Goal: Transaction & Acquisition: Purchase product/service

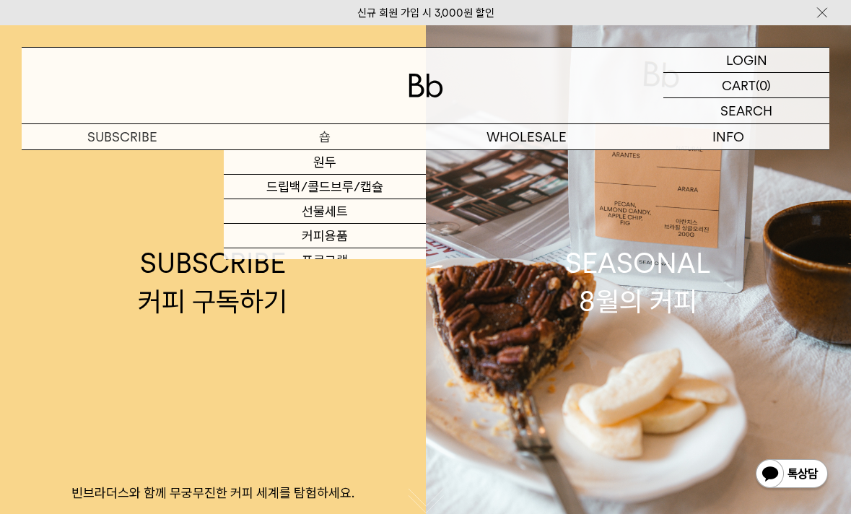
click at [331, 136] on p "숍" at bounding box center [325, 136] width 202 height 25
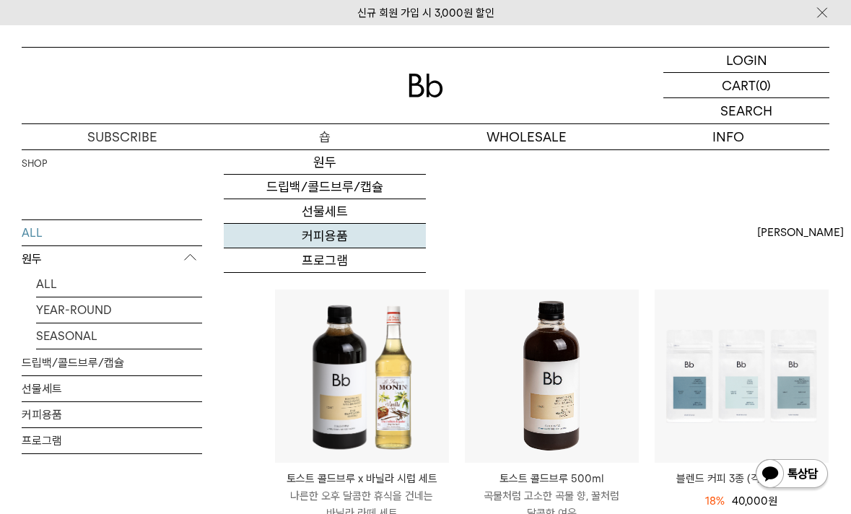
click at [312, 241] on link "커피용품" at bounding box center [325, 236] width 202 height 25
